Goal: Transaction & Acquisition: Subscribe to service/newsletter

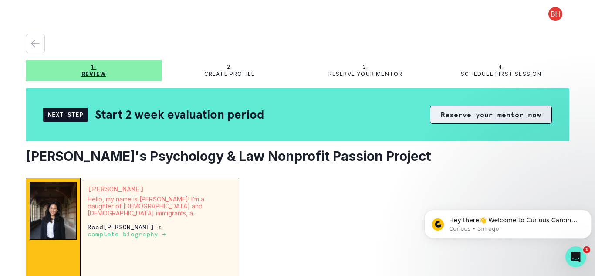
click at [479, 119] on button "Reserve your mentor now" at bounding box center [491, 114] width 122 height 18
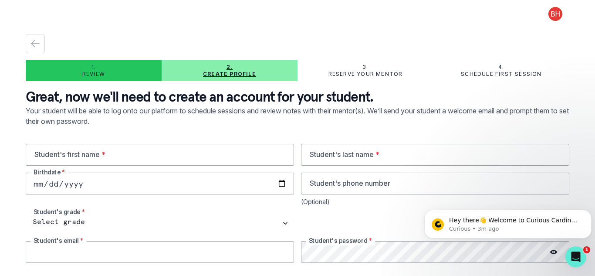
type input "6469782917"
click at [255, 150] on input "text" at bounding box center [160, 155] width 268 height 22
type input "Nataly"
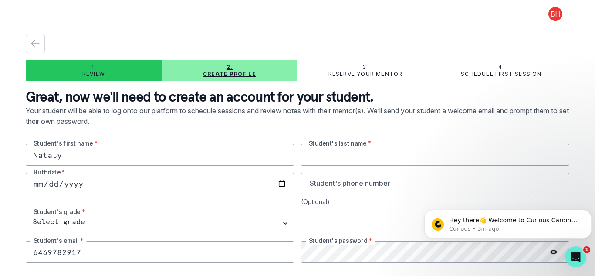
click at [350, 155] on input "text" at bounding box center [435, 155] width 268 height 22
type input "[PERSON_NAME]"
click at [167, 177] on input "date" at bounding box center [160, 183] width 268 height 22
click at [44, 181] on input "date" at bounding box center [160, 183] width 268 height 22
click at [42, 183] on input "date" at bounding box center [160, 183] width 268 height 22
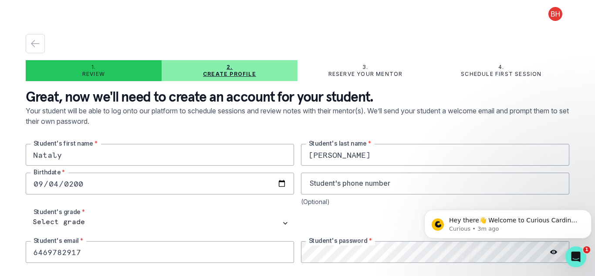
type input "[DATE]"
click at [331, 191] on input "tel" at bounding box center [435, 183] width 268 height 22
type input "6469782917"
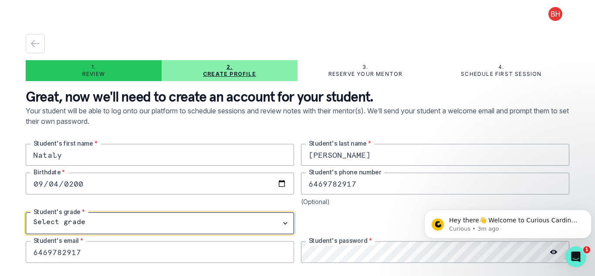
click at [112, 226] on select "Select grade 1st Grade 2nd Grade 3rd Grade 4th Grade 5th Grade 6th Grade 7th Gr…" at bounding box center [160, 223] width 268 height 22
select select "11th Grade"
click at [26, 212] on select "Select grade 1st Grade 2nd Grade 3rd Grade 4th Grade 5th Grade 6th Grade 7th Gr…" at bounding box center [160, 223] width 268 height 22
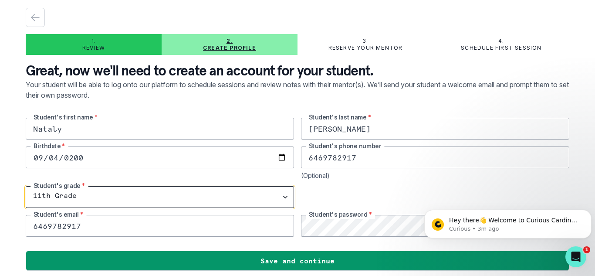
scroll to position [29, 0]
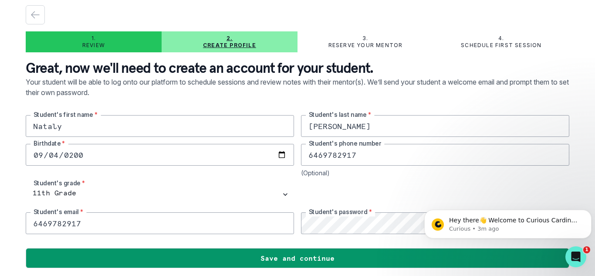
click at [182, 224] on input "6469782917" at bounding box center [160, 223] width 268 height 22
type input "6"
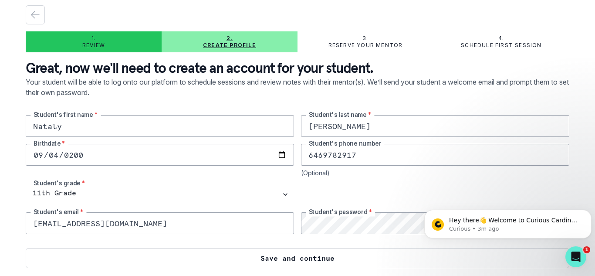
click at [272, 262] on button "Save and continue" at bounding box center [297, 258] width 543 height 20
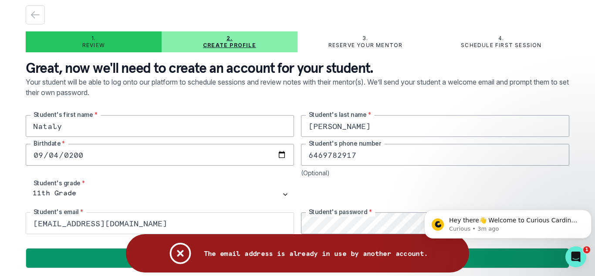
scroll to position [31, 0]
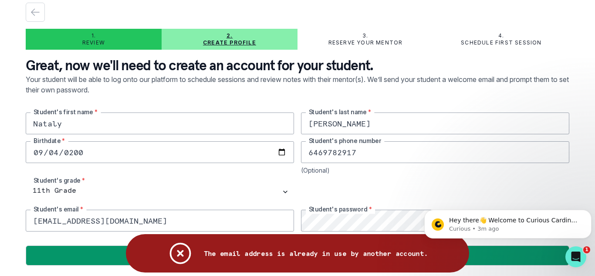
click at [214, 218] on input "[EMAIL_ADDRESS][DOMAIN_NAME]" at bounding box center [160, 220] width 268 height 22
click at [212, 207] on div "[PERSON_NAME] Student's first name * [PERSON_NAME] Student's last name * [DEMOG…" at bounding box center [297, 171] width 543 height 119
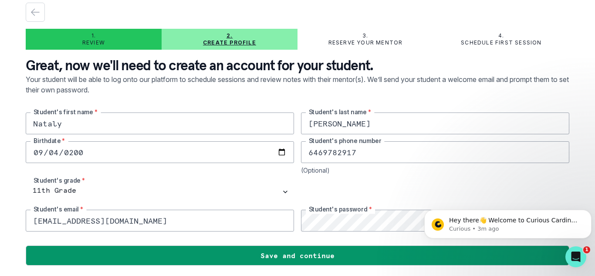
click at [212, 218] on input "[EMAIL_ADDRESS][DOMAIN_NAME]" at bounding box center [160, 220] width 268 height 22
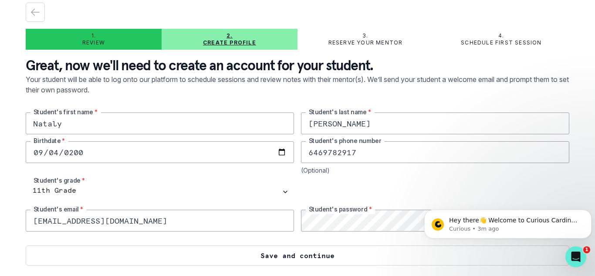
click at [228, 249] on button "Save and continue" at bounding box center [297, 255] width 543 height 20
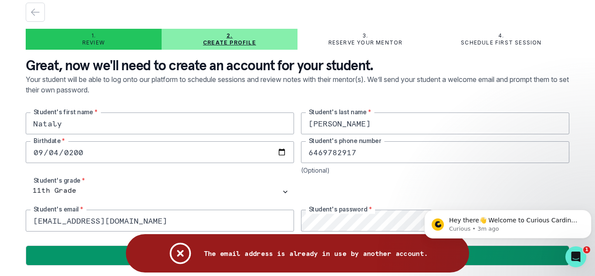
click at [182, 251] on icon "Notifications" at bounding box center [180, 253] width 20 height 20
click at [159, 222] on input "[EMAIL_ADDRESS][DOMAIN_NAME]" at bounding box center [160, 220] width 268 height 22
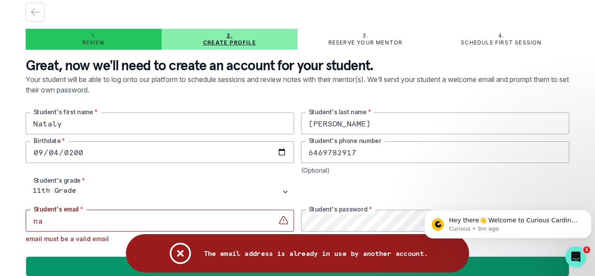
type input "n"
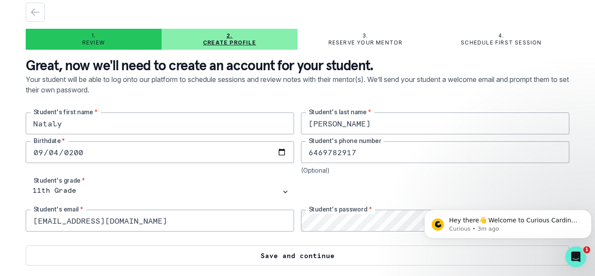
type input "[EMAIL_ADDRESS][DOMAIN_NAME]"
click at [126, 253] on button "Save and continue" at bounding box center [297, 255] width 543 height 20
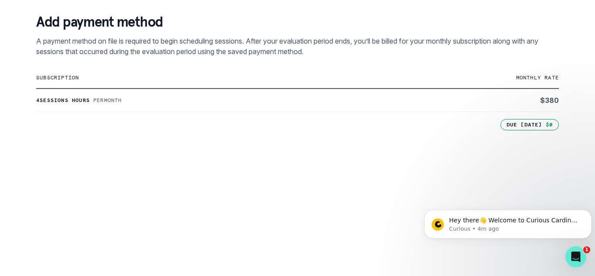
scroll to position [153, 0]
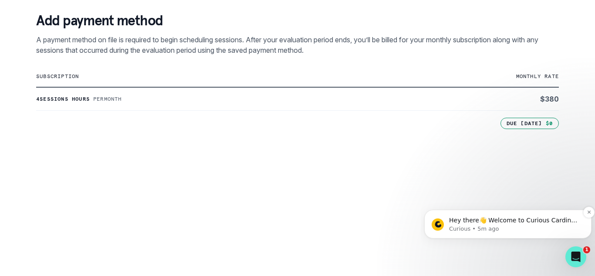
click at [474, 222] on span "Hey there👋 Welcome to Curious Cardinals 🙌 Take a look around! If you have any q…" at bounding box center [514, 237] width 131 height 42
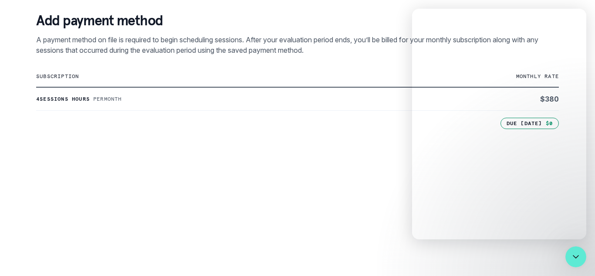
click at [261, 82] on td "subscription" at bounding box center [210, 76] width 348 height 21
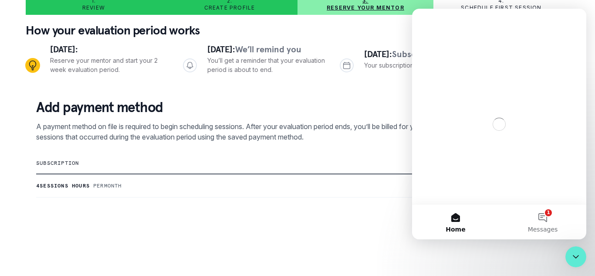
scroll to position [0, 0]
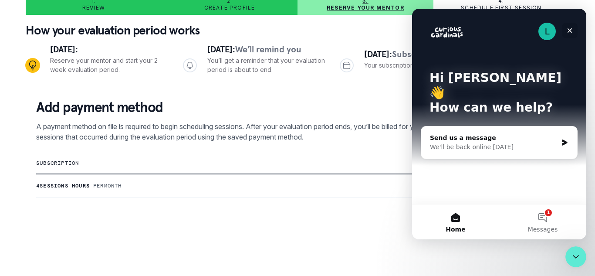
click at [567, 29] on icon "Close" at bounding box center [569, 30] width 5 height 5
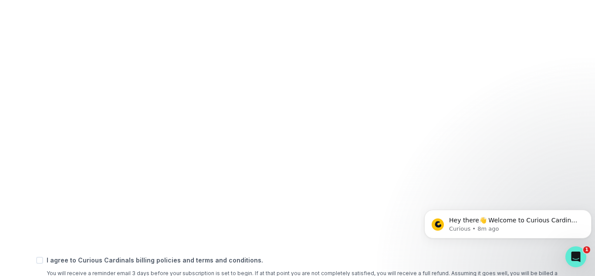
scroll to position [374, 0]
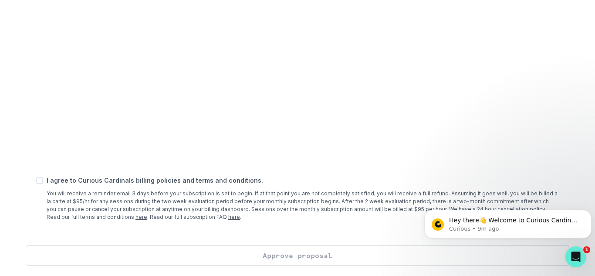
click at [40, 179] on span at bounding box center [39, 180] width 7 height 7
click at [36, 180] on input "checkbox" at bounding box center [36, 180] width 0 height 0
checkbox input "true"
click at [202, 250] on button "Approve proposal" at bounding box center [297, 255] width 543 height 20
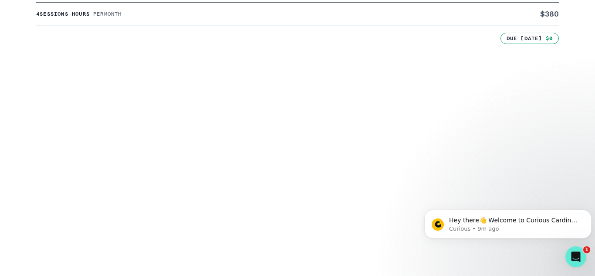
scroll to position [383, 0]
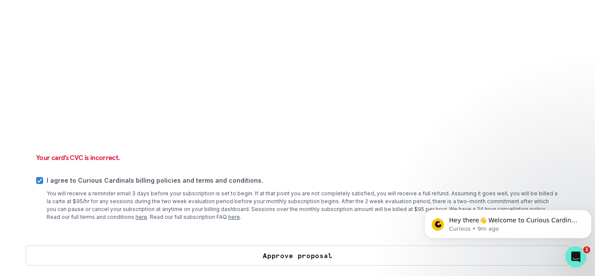
click at [258, 251] on button "Approve proposal" at bounding box center [297, 255] width 543 height 20
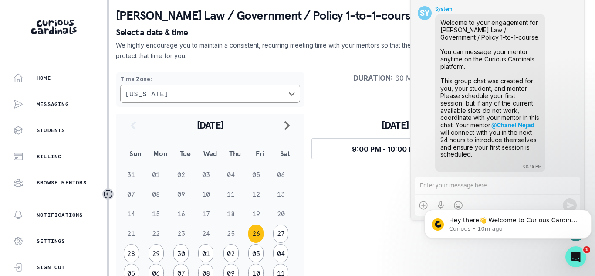
scroll to position [40, 0]
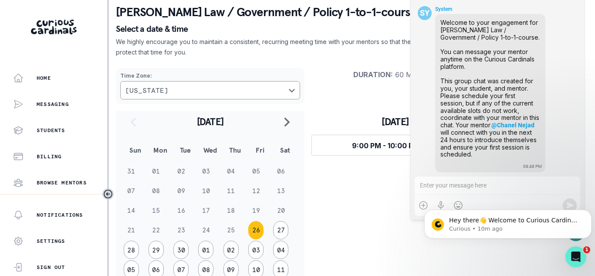
click at [515, 249] on html "Hey there👋 Welcome to Curious Cardinals 🙌 Take a look around! If you have any q…" at bounding box center [507, 221] width 174 height 61
click at [350, 67] on div "Time Zone : [US_STATE] Duration : 60 minutes" at bounding box center [301, 86] width 370 height 50
click at [177, 246] on button "30" at bounding box center [180, 249] width 15 height 18
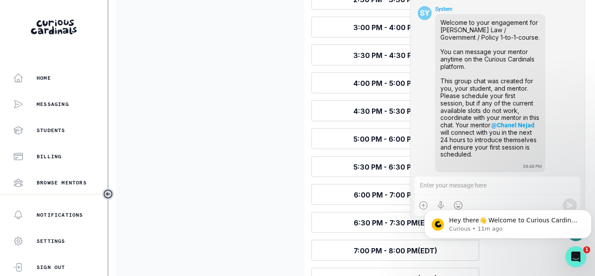
scroll to position [383, 0]
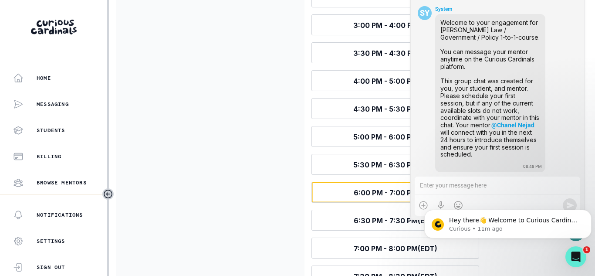
click at [374, 192] on span "6:00 PM - 7:00 PM (EDT)" at bounding box center [395, 192] width 84 height 9
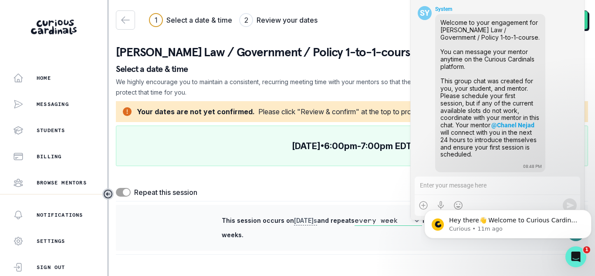
scroll to position [0, 0]
